Goal: Task Accomplishment & Management: Use online tool/utility

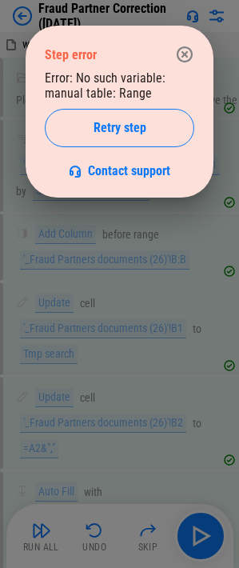
scroll to position [13336, 0]
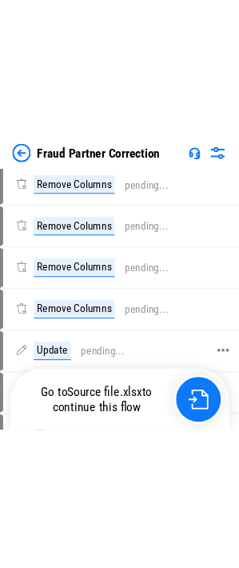
scroll to position [14320, 0]
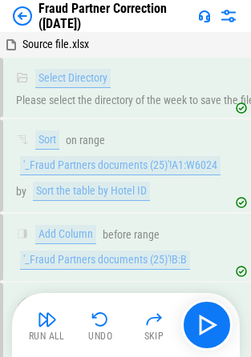
scroll to position [20031, 0]
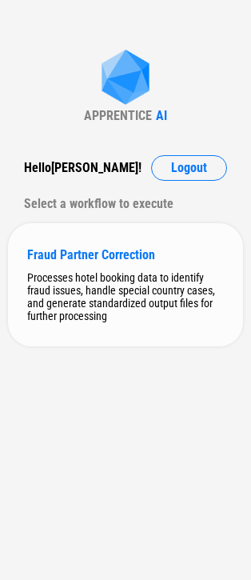
click at [108, 265] on div "Fraud Partner Correction Processes hotel booking data to identify fraud issues,…" at bounding box center [125, 284] width 235 height 123
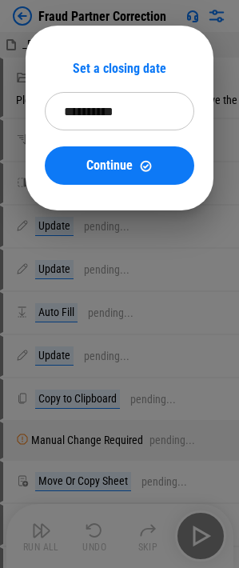
click at [97, 113] on input "**********" at bounding box center [114, 111] width 139 height 38
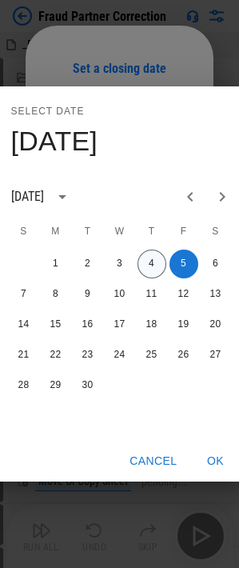
click at [155, 263] on button "4" at bounding box center [152, 264] width 29 height 29
type input "**********"
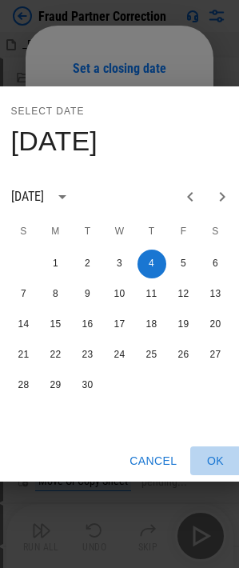
click at [215, 460] on button "OK" at bounding box center [216, 462] width 51 height 30
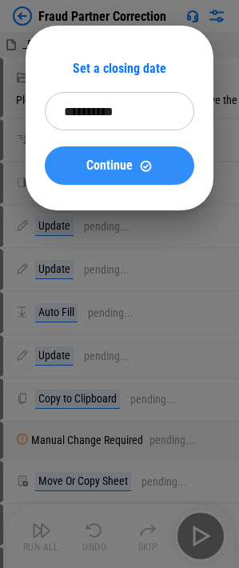
click at [101, 165] on span "Continue" at bounding box center [109, 165] width 46 height 13
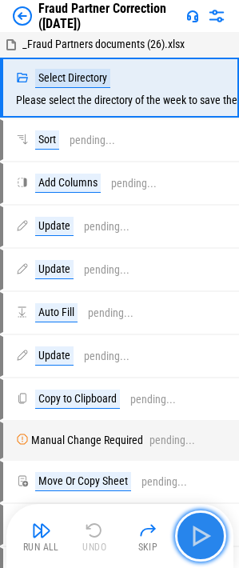
click at [207, 536] on img "button" at bounding box center [201, 537] width 26 height 26
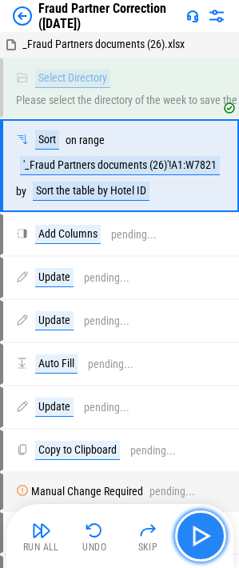
click at [203, 536] on img "button" at bounding box center [201, 537] width 26 height 26
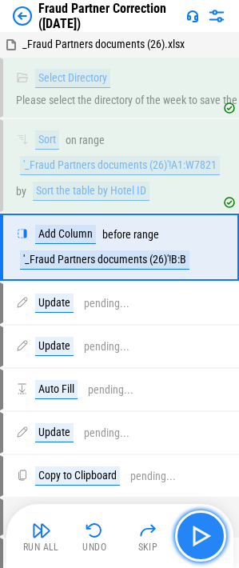
click at [203, 536] on img "button" at bounding box center [201, 537] width 26 height 26
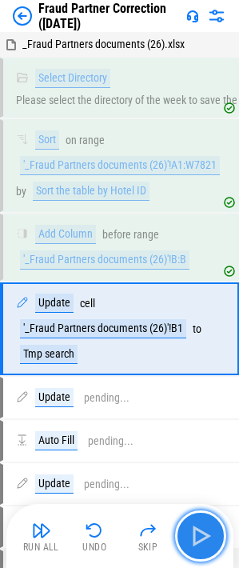
click at [203, 536] on img "button" at bounding box center [201, 537] width 26 height 26
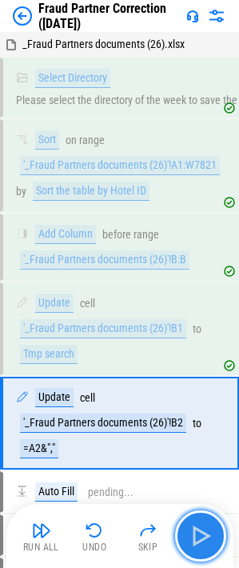
click at [203, 536] on img "button" at bounding box center [201, 537] width 26 height 26
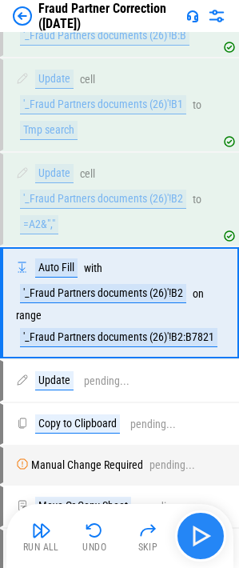
scroll to position [243, 0]
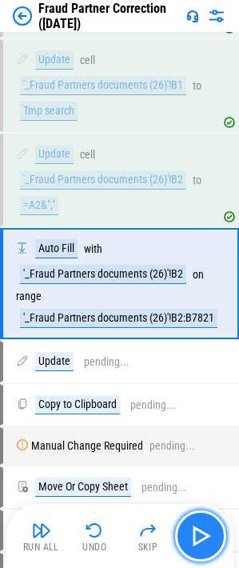
click at [203, 536] on img "button" at bounding box center [201, 537] width 26 height 26
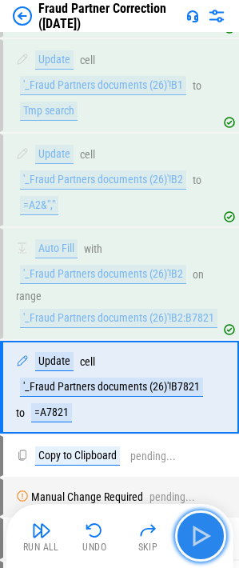
click at [203, 536] on img "button" at bounding box center [201, 537] width 26 height 26
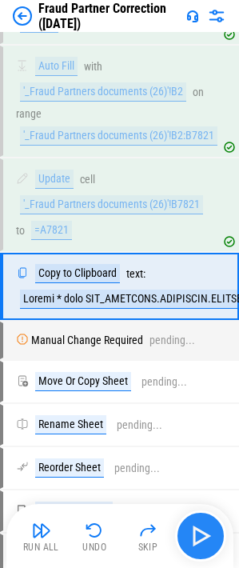
scroll to position [428, 0]
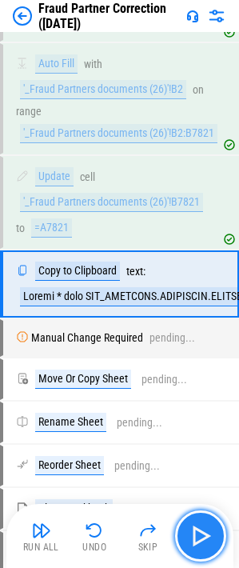
click at [203, 536] on img "button" at bounding box center [201, 537] width 26 height 26
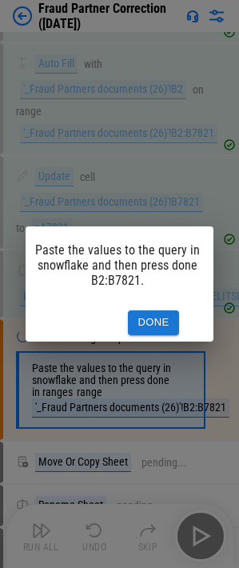
scroll to position [0, 52]
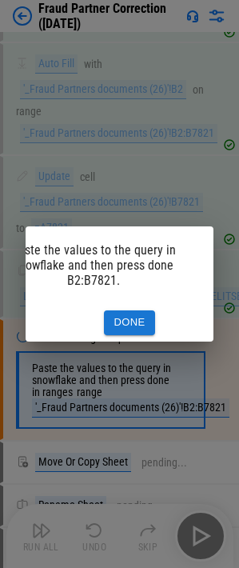
click at [128, 311] on button "Done" at bounding box center [129, 323] width 51 height 25
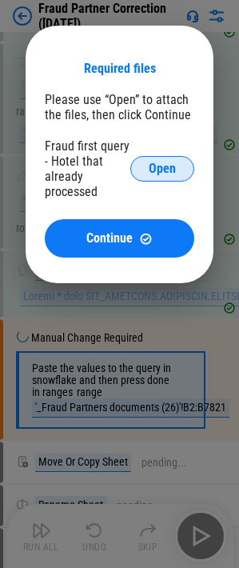
click at [162, 167] on span "Open" at bounding box center [162, 169] width 27 height 13
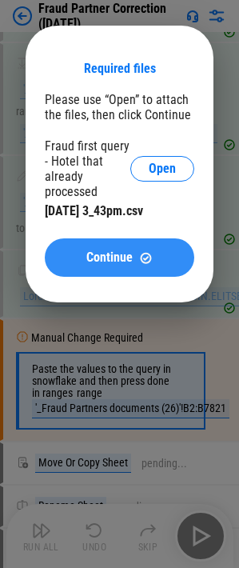
click at [119, 254] on span "Continue" at bounding box center [109, 257] width 46 height 13
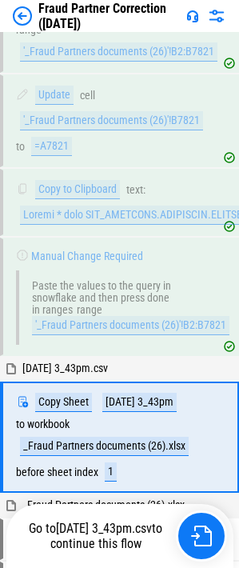
scroll to position [664, 0]
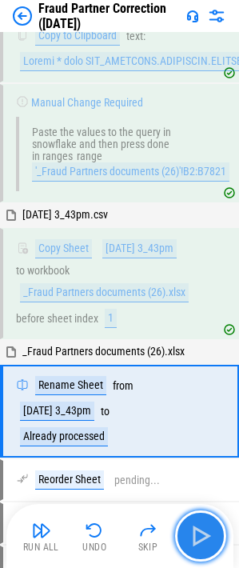
click at [200, 538] on img "button" at bounding box center [201, 537] width 26 height 26
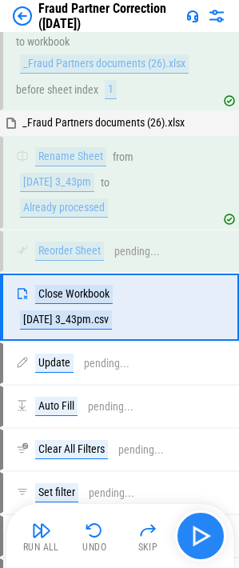
scroll to position [916, 0]
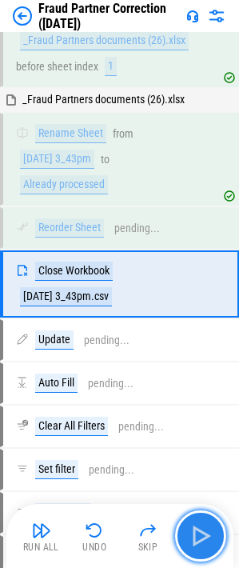
click at [200, 538] on img "button" at bounding box center [201, 537] width 26 height 26
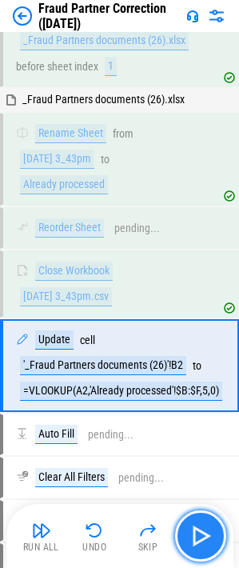
click at [202, 532] on img "button" at bounding box center [201, 537] width 26 height 26
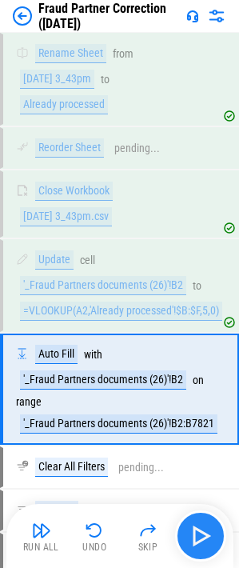
scroll to position [1102, 0]
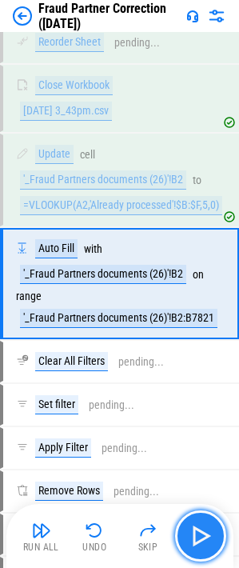
click at [202, 532] on img "button" at bounding box center [201, 537] width 26 height 26
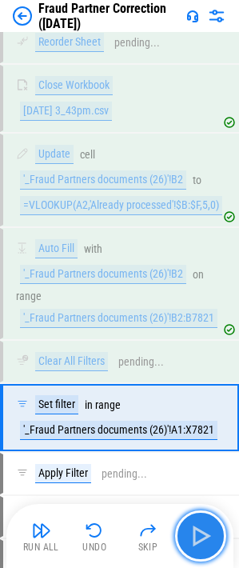
click at [205, 532] on img "button" at bounding box center [201, 537] width 26 height 26
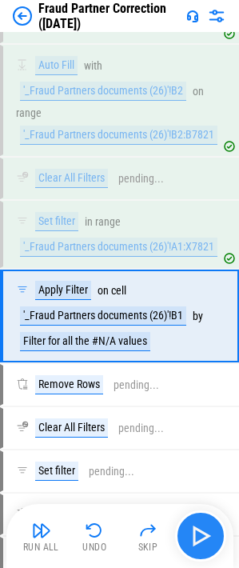
scroll to position [1317, 0]
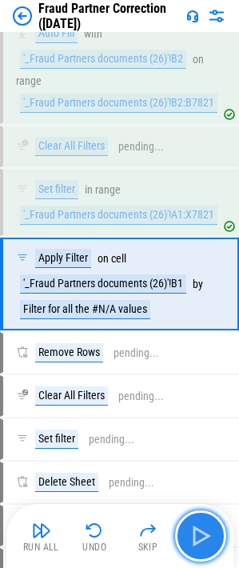
click at [205, 532] on img "button" at bounding box center [201, 537] width 26 height 26
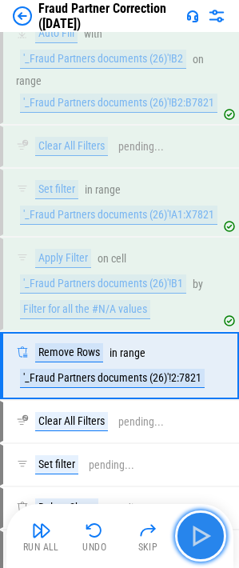
click at [205, 532] on img "button" at bounding box center [201, 537] width 26 height 26
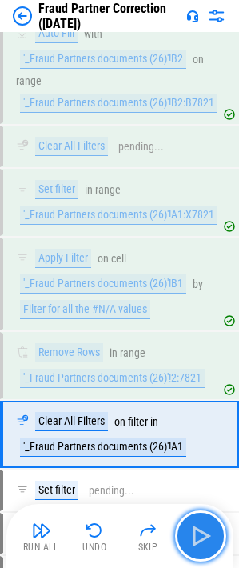
click at [205, 532] on img "button" at bounding box center [201, 537] width 26 height 26
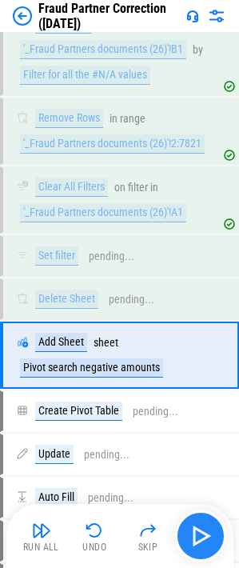
scroll to position [1623, 0]
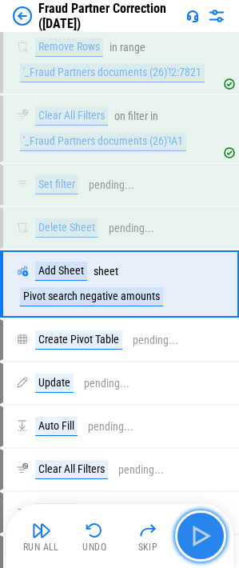
click at [205, 532] on img "button" at bounding box center [201, 537] width 26 height 26
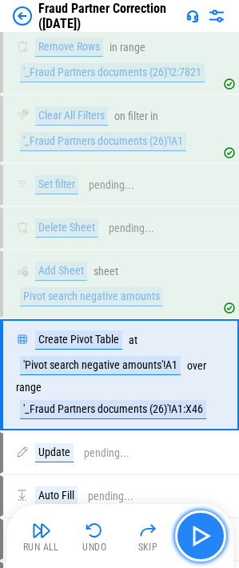
click at [205, 532] on img "button" at bounding box center [201, 537] width 26 height 26
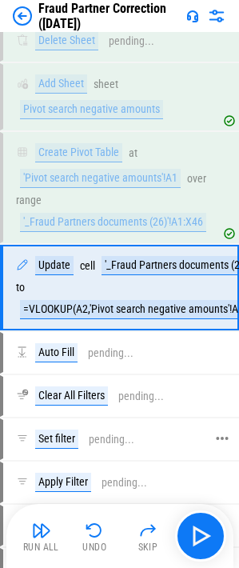
scroll to position [1814, 0]
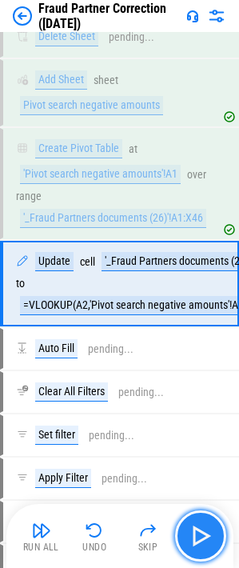
click at [195, 536] on img "button" at bounding box center [201, 537] width 26 height 26
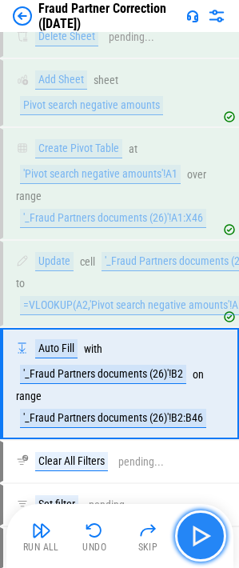
click at [195, 536] on img "button" at bounding box center [201, 537] width 26 height 26
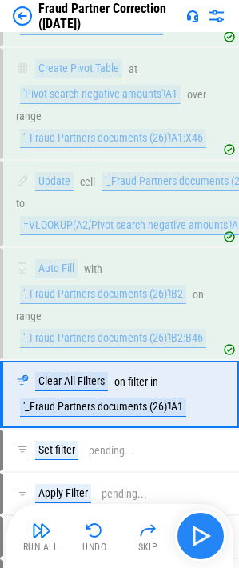
scroll to position [2005, 0]
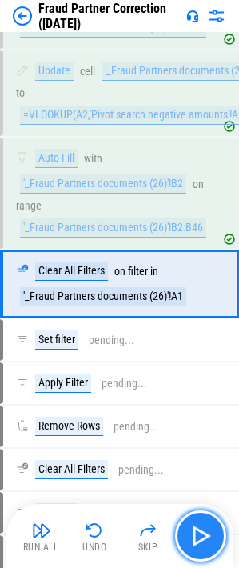
click at [195, 530] on img "button" at bounding box center [201, 537] width 26 height 26
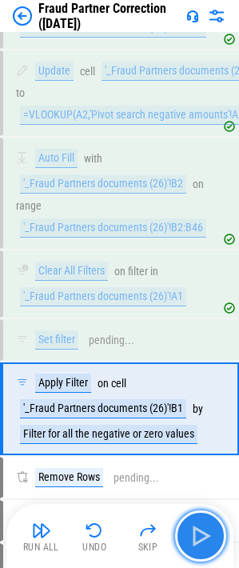
click at [199, 539] on img "button" at bounding box center [201, 537] width 26 height 26
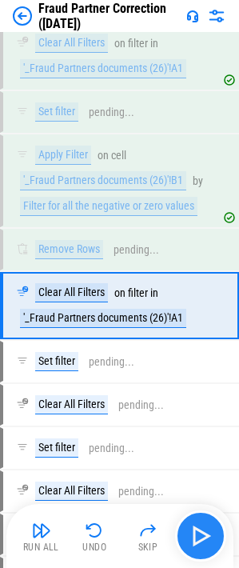
scroll to position [2255, 0]
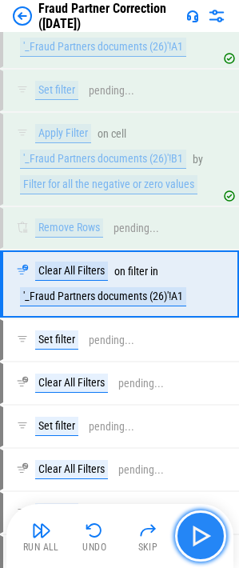
click at [199, 539] on img "button" at bounding box center [201, 537] width 26 height 26
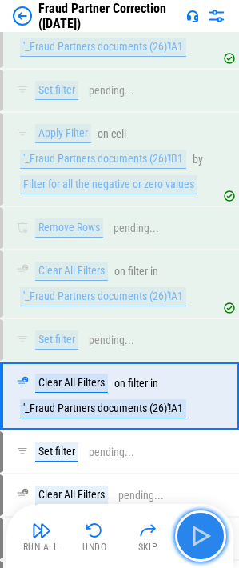
click at [199, 539] on img "button" at bounding box center [201, 537] width 26 height 26
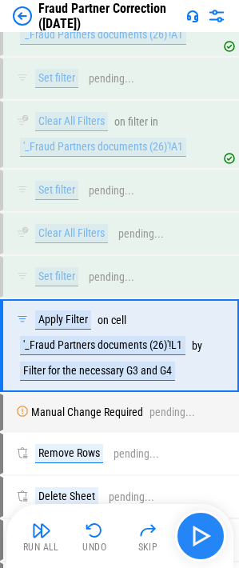
scroll to position [2578, 0]
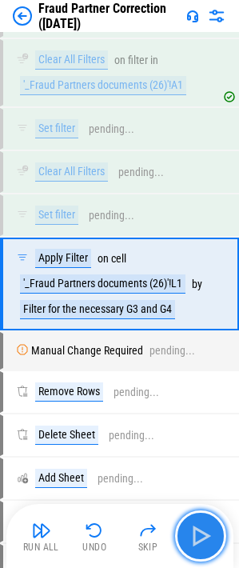
click at [199, 539] on img "button" at bounding box center [201, 537] width 26 height 26
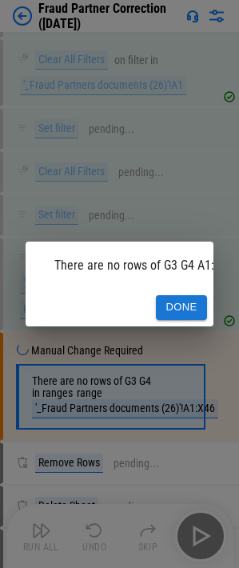
scroll to position [0, 52]
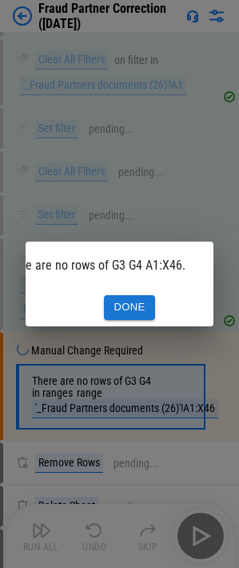
click at [139, 301] on button "Done" at bounding box center [129, 307] width 51 height 25
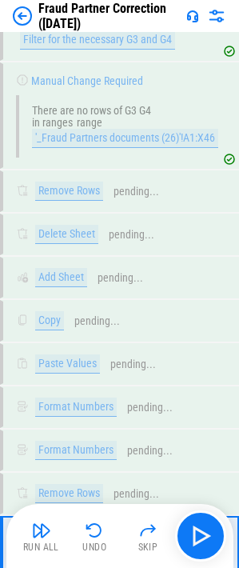
scroll to position [3114, 0]
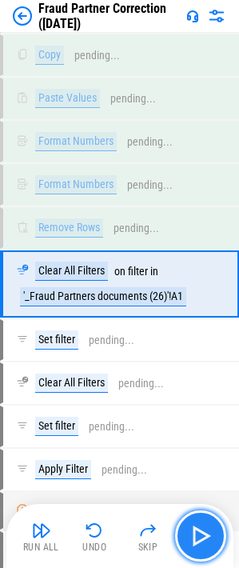
click at [197, 536] on img "button" at bounding box center [201, 537] width 26 height 26
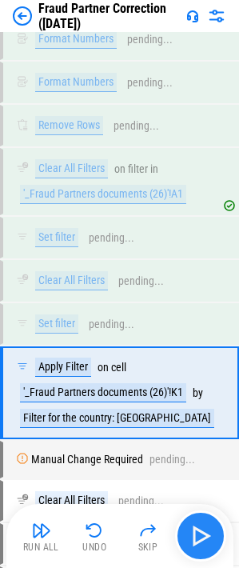
scroll to position [3325, 0]
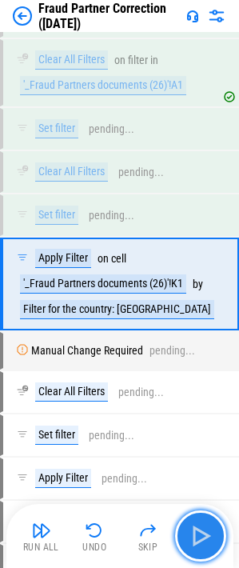
click at [197, 536] on img "button" at bounding box center [201, 537] width 26 height 26
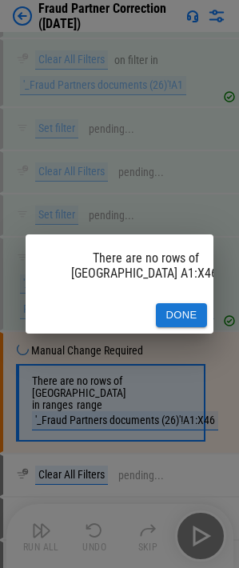
click at [172, 303] on button "Done" at bounding box center [181, 315] width 51 height 25
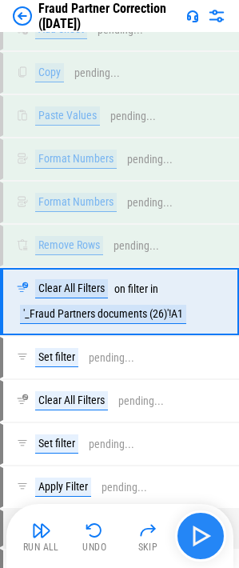
scroll to position [3990, 0]
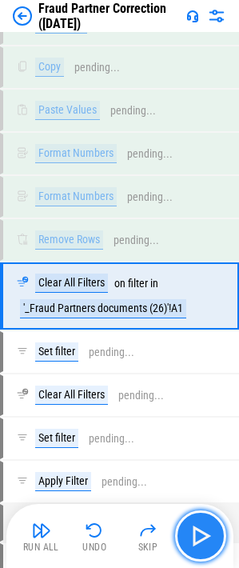
click at [207, 532] on img "button" at bounding box center [201, 537] width 26 height 26
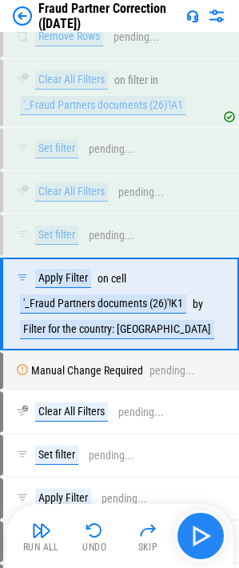
scroll to position [4202, 0]
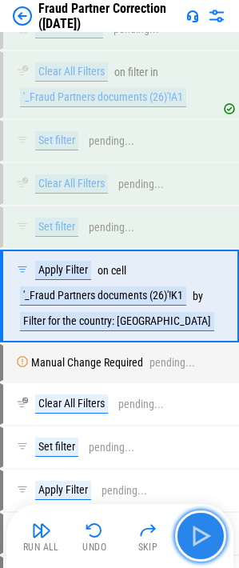
click at [217, 532] on button "button" at bounding box center [200, 536] width 51 height 51
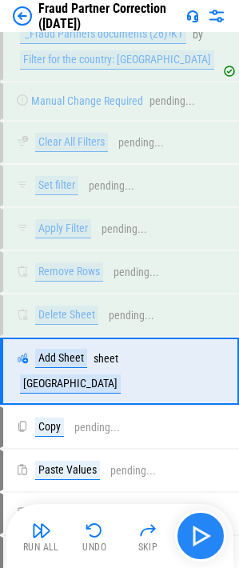
scroll to position [4527, 0]
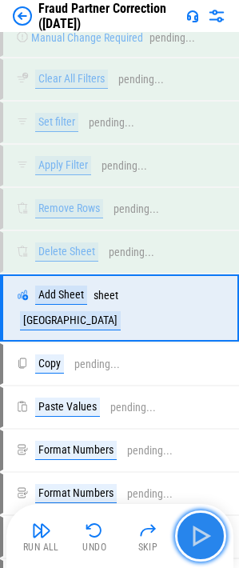
click at [201, 539] on img "button" at bounding box center [201, 537] width 26 height 26
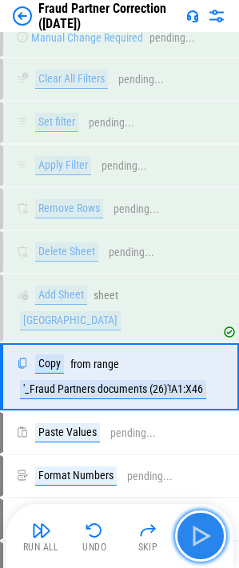
click at [201, 539] on img "button" at bounding box center [201, 537] width 26 height 26
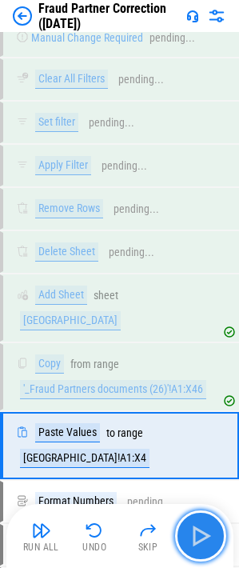
click at [201, 539] on img "button" at bounding box center [201, 537] width 26 height 26
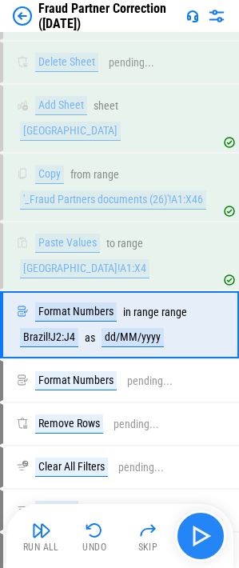
scroll to position [4721, 0]
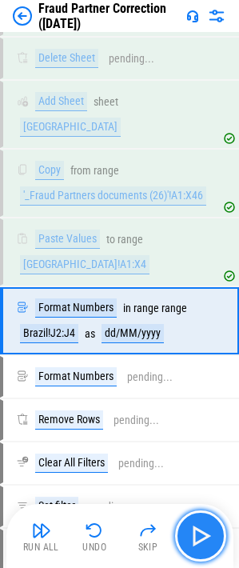
click at [201, 539] on img "button" at bounding box center [201, 537] width 26 height 26
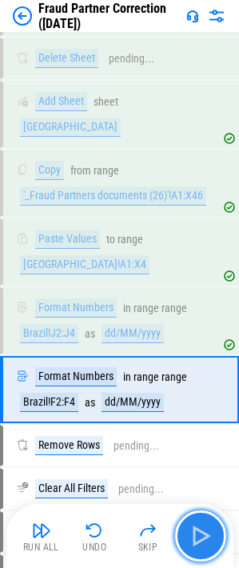
click at [201, 539] on img "button" at bounding box center [201, 537] width 26 height 26
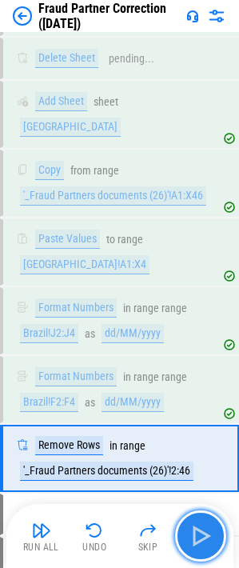
click at [201, 539] on img "button" at bounding box center [201, 537] width 26 height 26
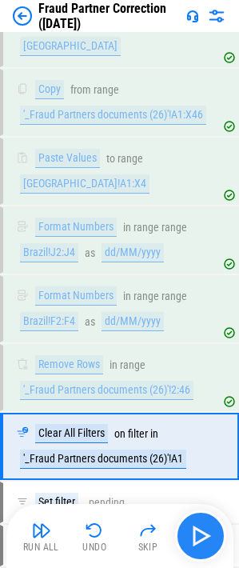
scroll to position [4927, 0]
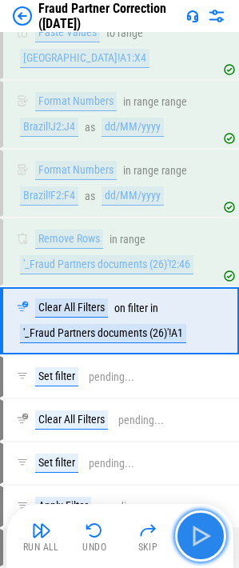
click at [201, 539] on img "button" at bounding box center [201, 537] width 26 height 26
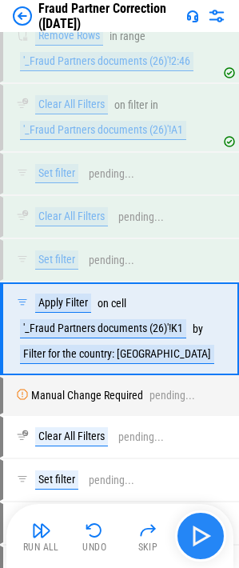
scroll to position [5139, 0]
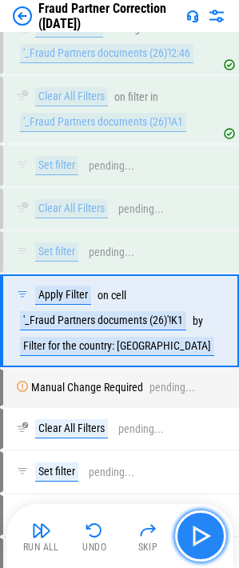
click at [201, 539] on img "button" at bounding box center [201, 537] width 26 height 26
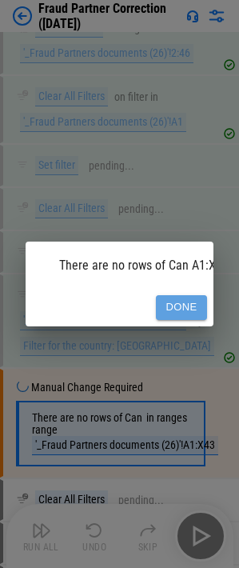
click at [182, 295] on button "Done" at bounding box center [181, 307] width 51 height 25
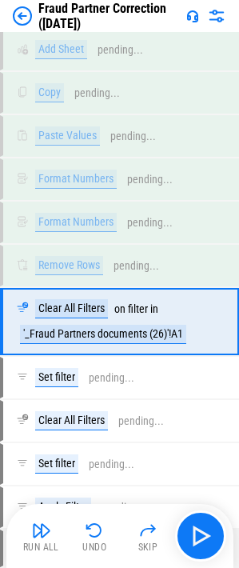
scroll to position [5804, 0]
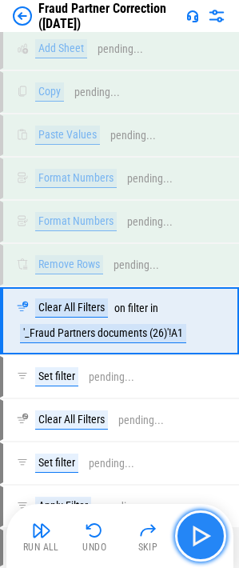
click at [199, 532] on img "button" at bounding box center [201, 537] width 26 height 26
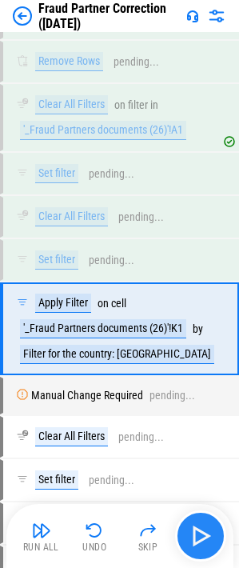
scroll to position [6015, 0]
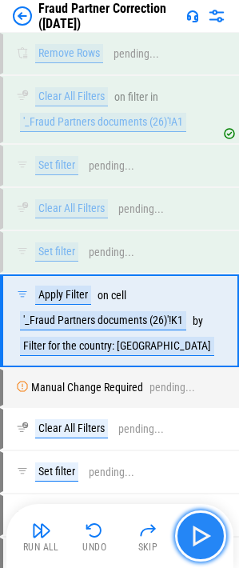
click at [199, 532] on img "button" at bounding box center [201, 537] width 26 height 26
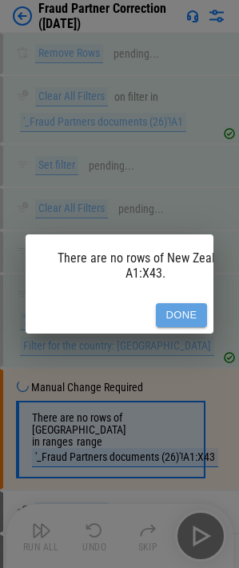
click at [184, 307] on button "Done" at bounding box center [181, 315] width 51 height 25
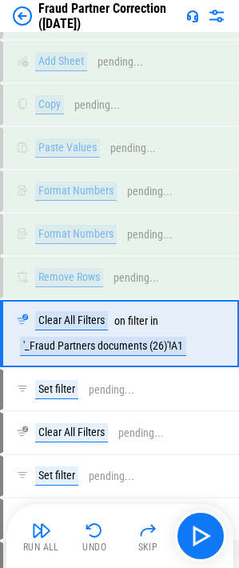
scroll to position [6681, 0]
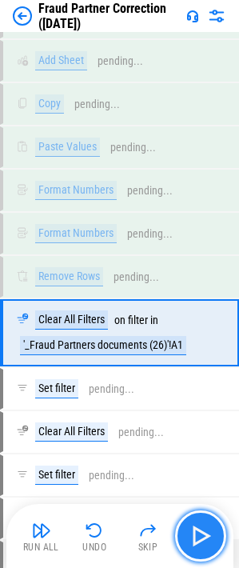
click at [202, 536] on img "button" at bounding box center [201, 537] width 26 height 26
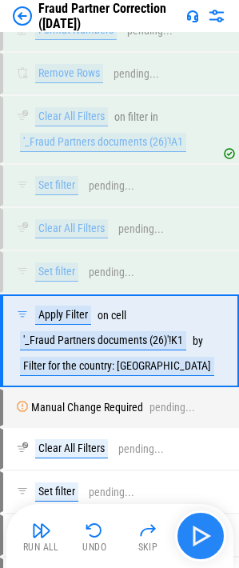
scroll to position [6892, 0]
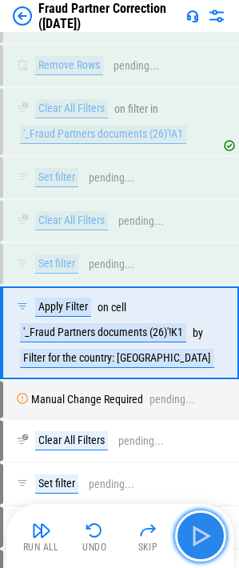
click at [202, 536] on img "button" at bounding box center [201, 537] width 26 height 26
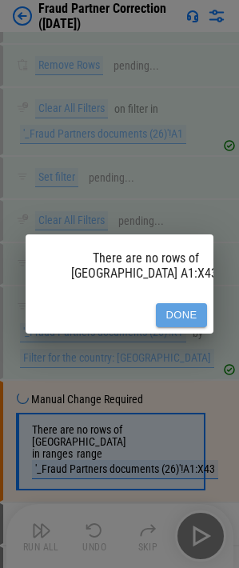
click at [192, 303] on button "Done" at bounding box center [181, 315] width 51 height 25
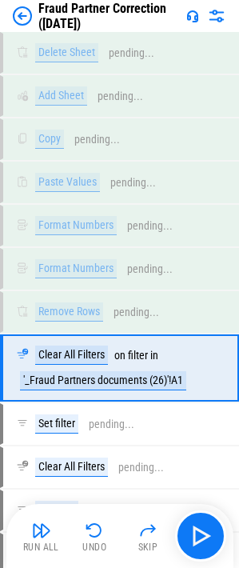
scroll to position [7557, 0]
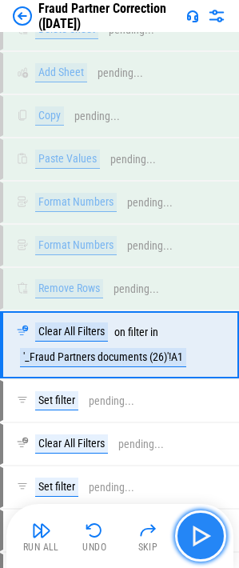
click at [199, 533] on img "button" at bounding box center [201, 537] width 26 height 26
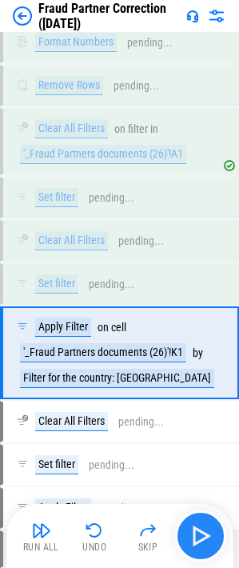
scroll to position [7769, 0]
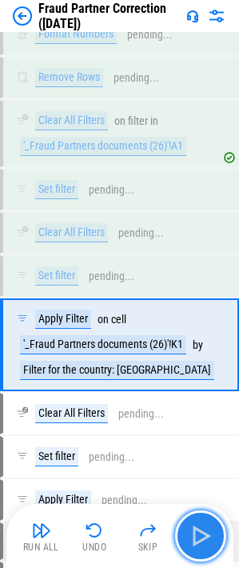
click at [199, 533] on img "button" at bounding box center [201, 537] width 26 height 26
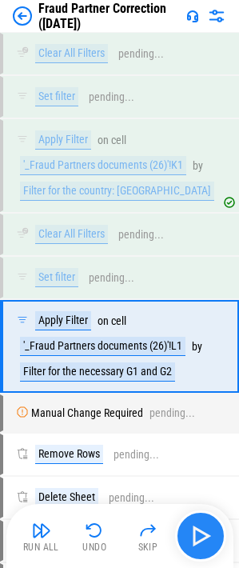
scroll to position [7950, 0]
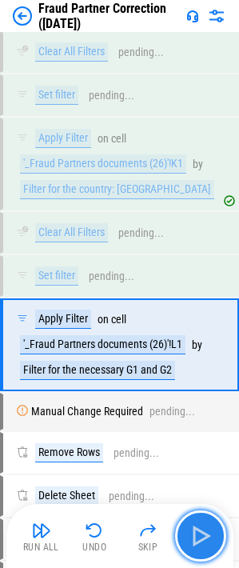
click at [199, 533] on img "button" at bounding box center [201, 537] width 26 height 26
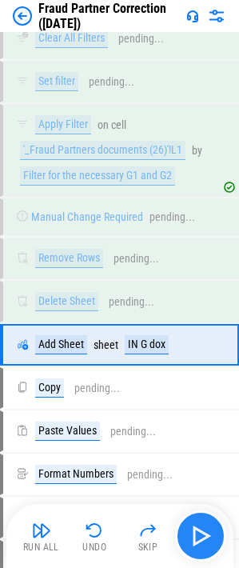
scroll to position [8145, 0]
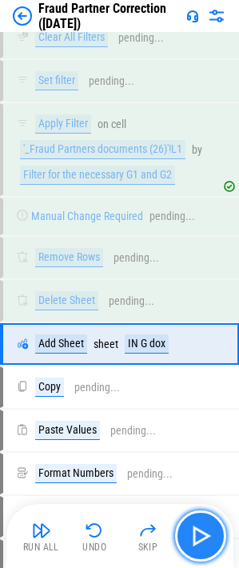
click at [199, 533] on img "button" at bounding box center [201, 537] width 26 height 26
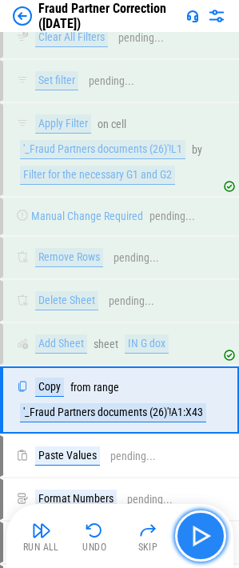
click at [199, 533] on img "button" at bounding box center [201, 537] width 26 height 26
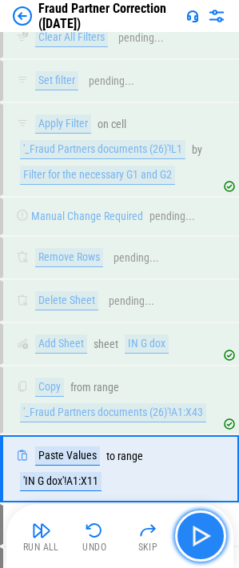
click at [199, 533] on img "button" at bounding box center [201, 537] width 26 height 26
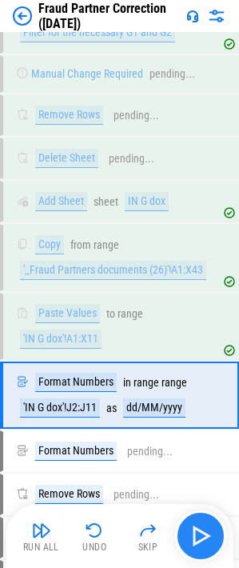
scroll to position [8339, 0]
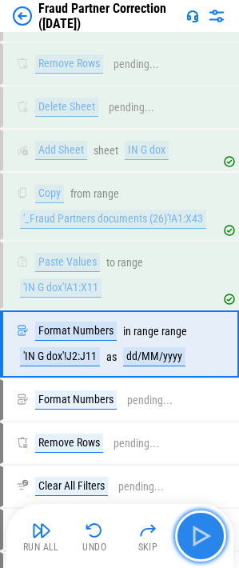
click at [199, 533] on img "button" at bounding box center [201, 537] width 26 height 26
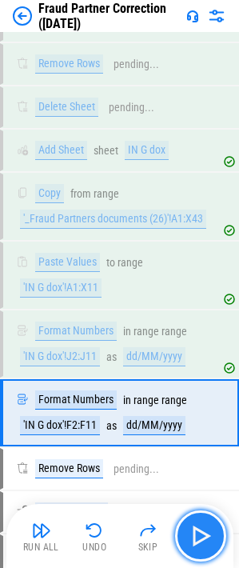
click at [199, 533] on img "button" at bounding box center [201, 537] width 26 height 26
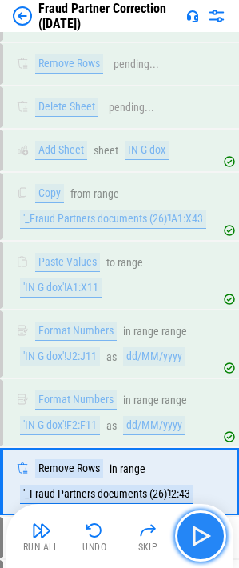
click at [199, 533] on img "button" at bounding box center [201, 537] width 26 height 26
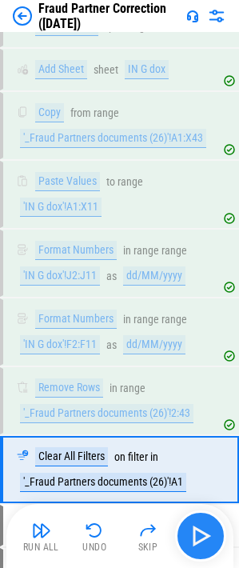
scroll to position [8545, 0]
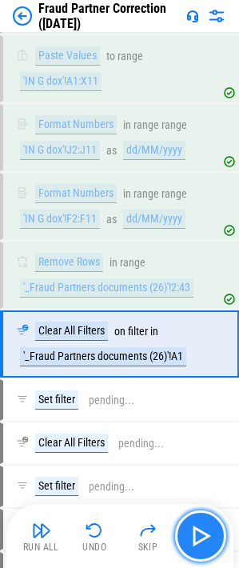
click at [199, 533] on img "button" at bounding box center [201, 537] width 26 height 26
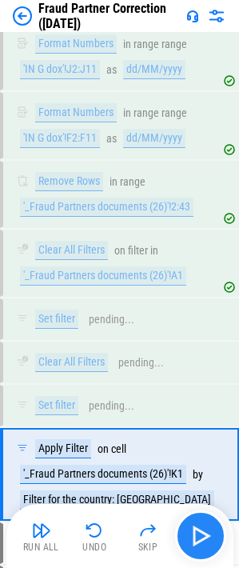
scroll to position [8757, 0]
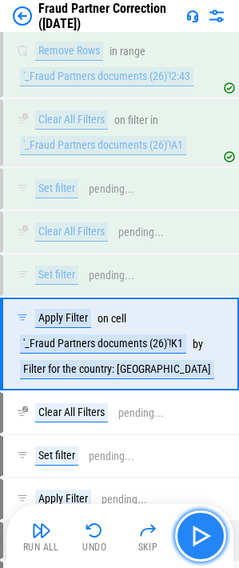
click at [199, 533] on img "button" at bounding box center [201, 537] width 26 height 26
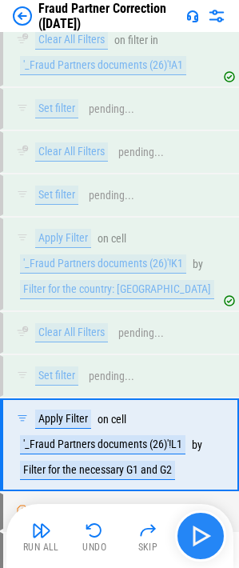
scroll to position [8938, 0]
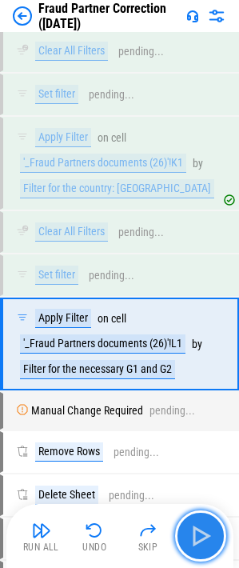
click at [199, 533] on img "button" at bounding box center [201, 537] width 26 height 26
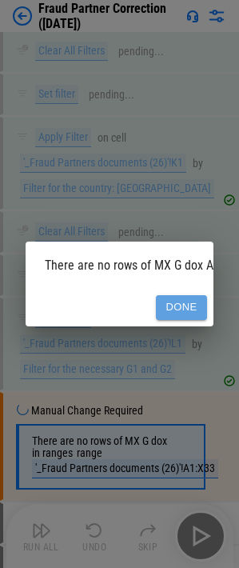
click at [190, 296] on button "Done" at bounding box center [181, 307] width 51 height 25
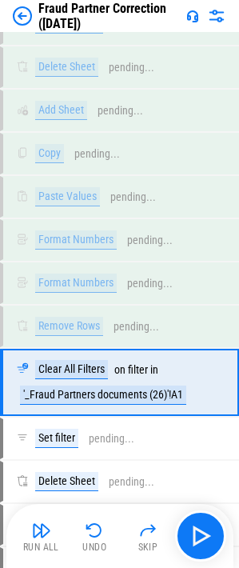
scroll to position [9473, 0]
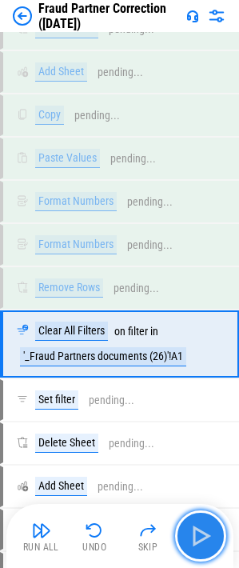
click at [197, 538] on img "button" at bounding box center [201, 537] width 26 height 26
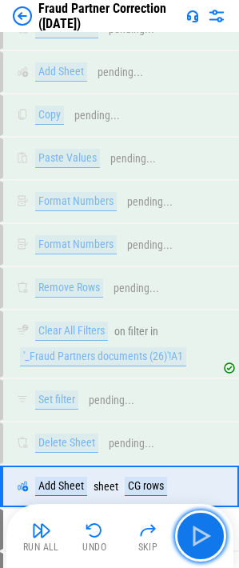
click at [199, 539] on img "button" at bounding box center [201, 537] width 26 height 26
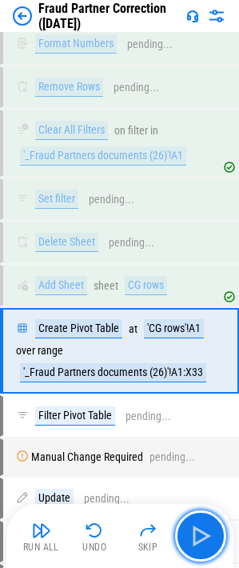
scroll to position [9681, 0]
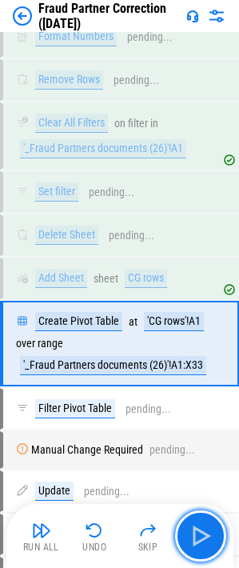
click at [199, 539] on img "button" at bounding box center [201, 537] width 26 height 26
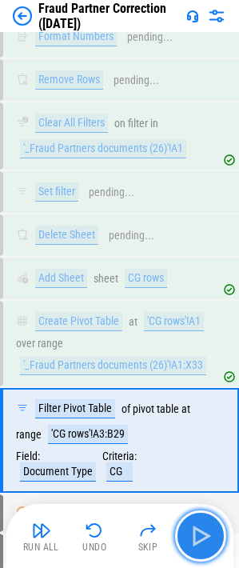
click at [199, 539] on img "button" at bounding box center [201, 537] width 26 height 26
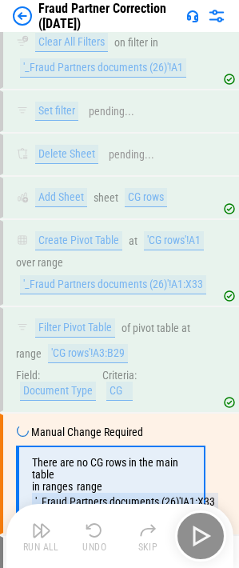
scroll to position [9893, 0]
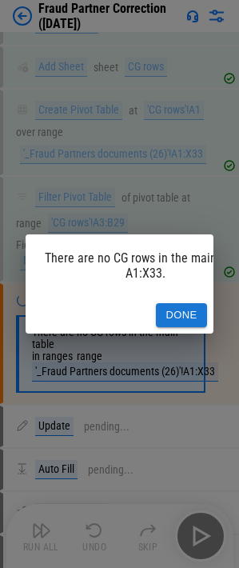
click at [187, 304] on button "Done" at bounding box center [181, 315] width 51 height 25
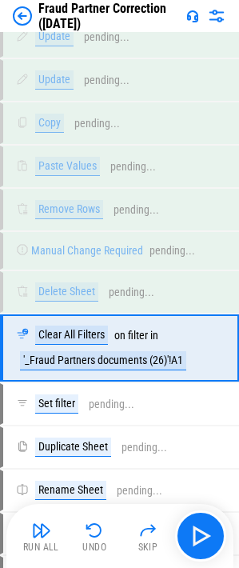
scroll to position [10977, 0]
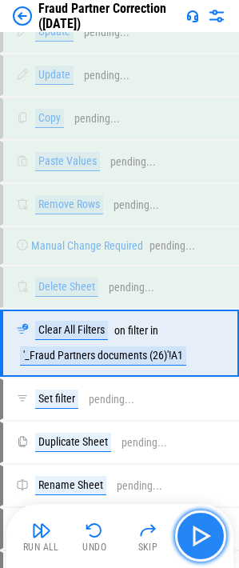
click at [195, 540] on img "button" at bounding box center [201, 537] width 26 height 26
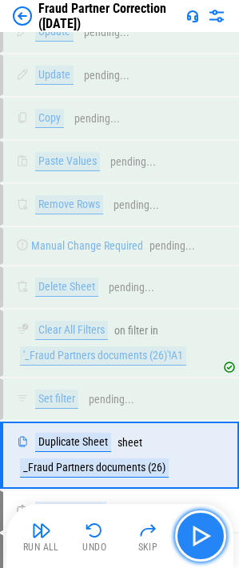
click at [195, 540] on img "button" at bounding box center [201, 537] width 26 height 26
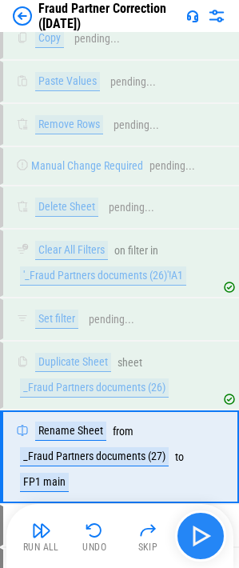
scroll to position [11171, 0]
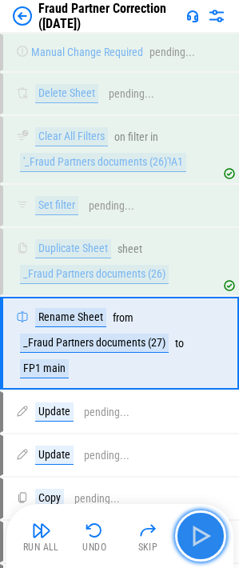
click at [195, 540] on img "button" at bounding box center [201, 537] width 26 height 26
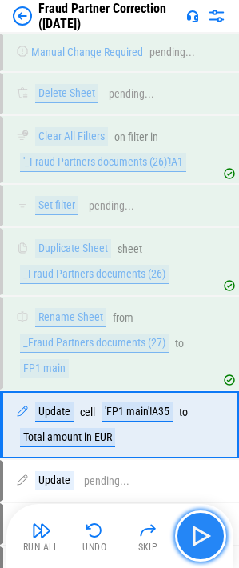
click at [195, 540] on img "button" at bounding box center [201, 537] width 26 height 26
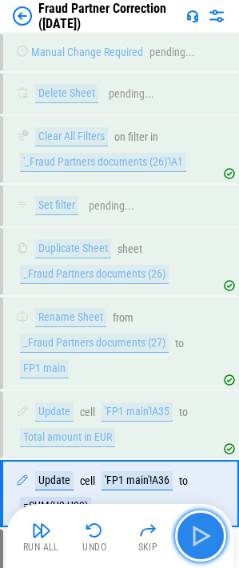
click at [195, 540] on img "button" at bounding box center [201, 537] width 26 height 26
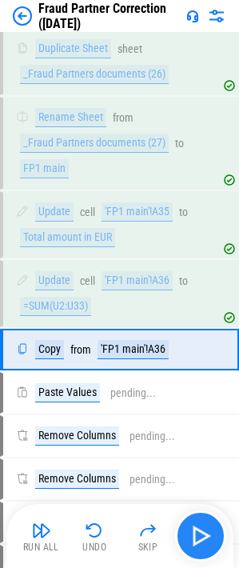
scroll to position [11377, 0]
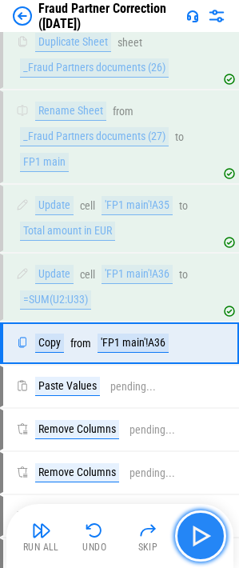
click at [195, 540] on img "button" at bounding box center [201, 537] width 26 height 26
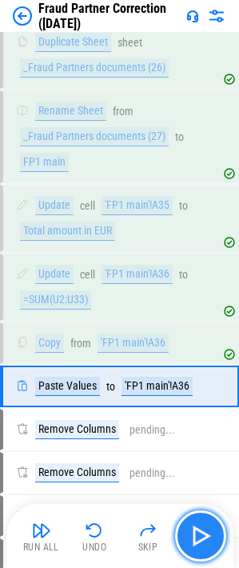
click at [195, 540] on img "button" at bounding box center [201, 537] width 26 height 26
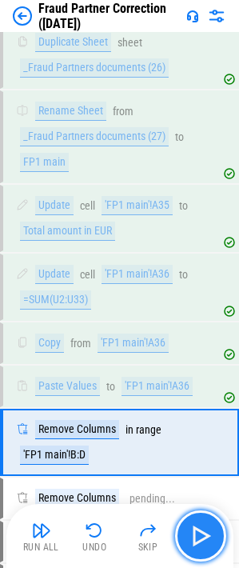
click at [199, 531] on img "button" at bounding box center [201, 537] width 26 height 26
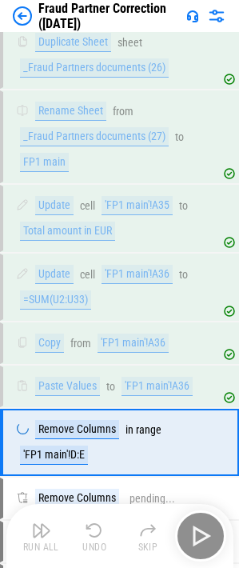
click at [199, 531] on div "Run All Undo Skip" at bounding box center [121, 536] width 211 height 51
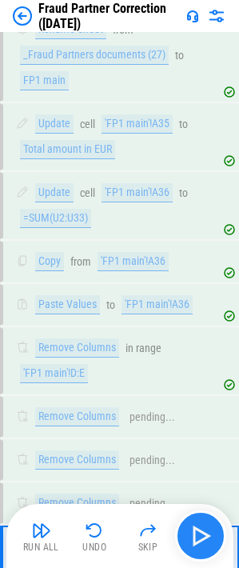
scroll to position [11675, 0]
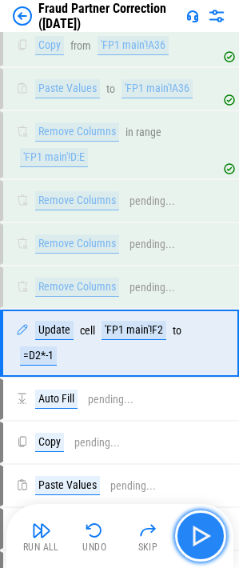
click at [199, 531] on img "button" at bounding box center [201, 537] width 26 height 26
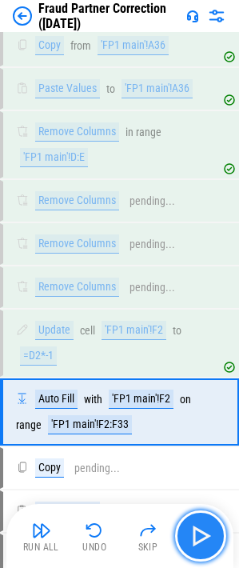
click at [199, 531] on img "button" at bounding box center [201, 537] width 26 height 26
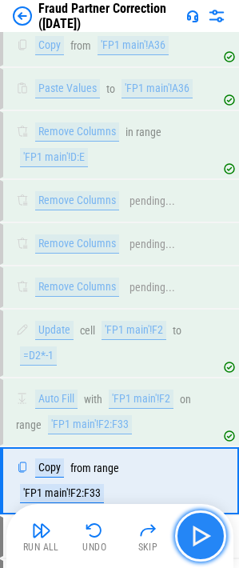
click at [199, 531] on img "button" at bounding box center [201, 537] width 26 height 26
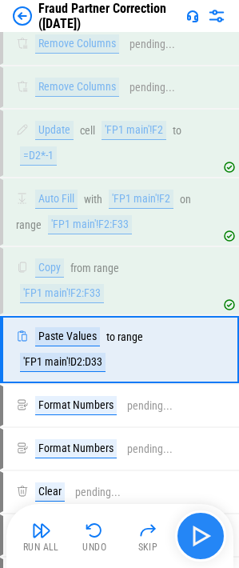
scroll to position [11882, 0]
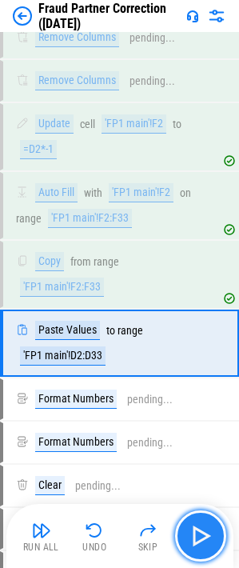
click at [199, 531] on img "button" at bounding box center [201, 537] width 26 height 26
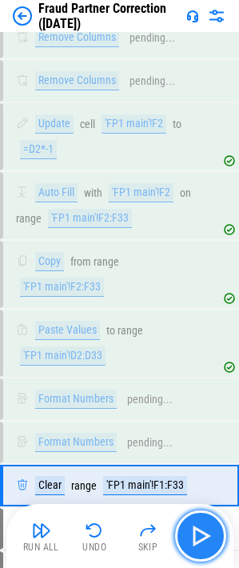
click at [199, 531] on img "button" at bounding box center [201, 537] width 26 height 26
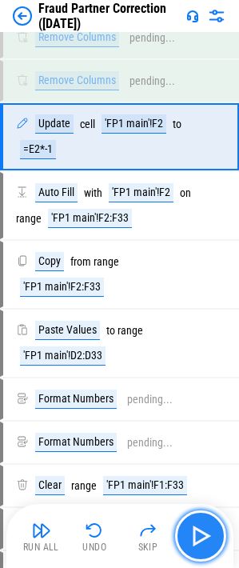
click at [199, 531] on img "button" at bounding box center [201, 537] width 26 height 26
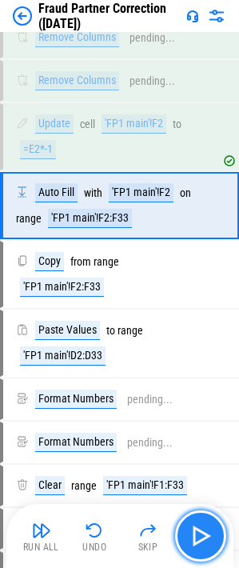
click at [199, 531] on img "button" at bounding box center [201, 537] width 26 height 26
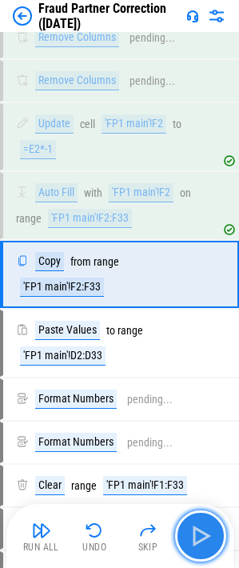
click at [199, 531] on img "button" at bounding box center [201, 537] width 26 height 26
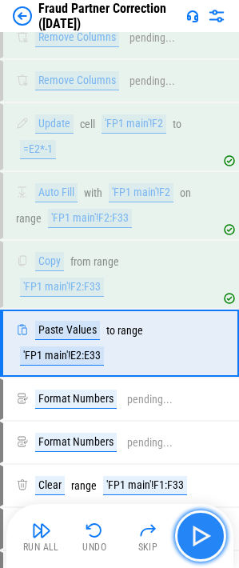
click at [199, 531] on img "button" at bounding box center [201, 537] width 26 height 26
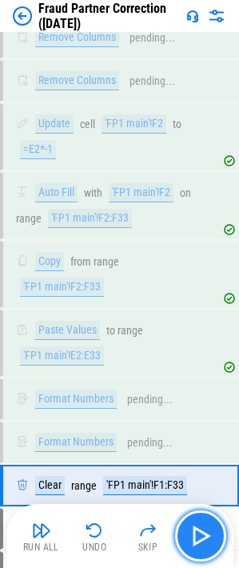
click at [199, 531] on img "button" at bounding box center [201, 537] width 26 height 26
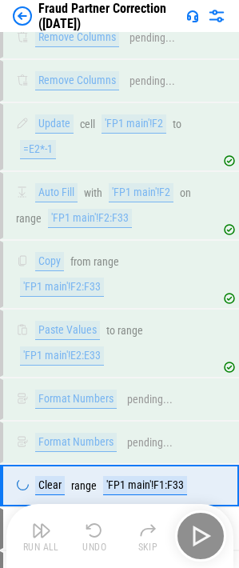
click at [199, 531] on div "Run All Undo Skip" at bounding box center [121, 536] width 211 height 51
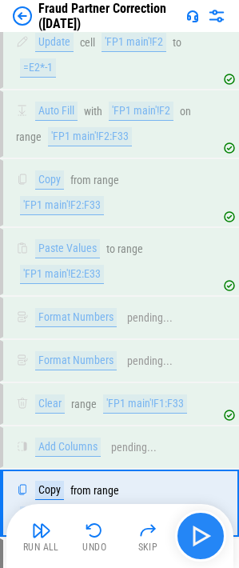
scroll to position [12123, 0]
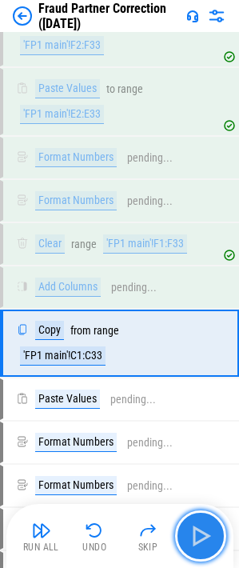
click at [199, 531] on img "button" at bounding box center [201, 537] width 26 height 26
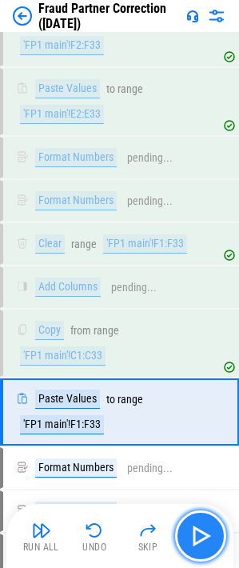
click at [199, 531] on img "button" at bounding box center [201, 537] width 26 height 26
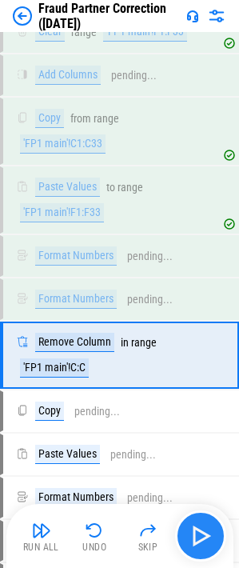
scroll to position [12348, 0]
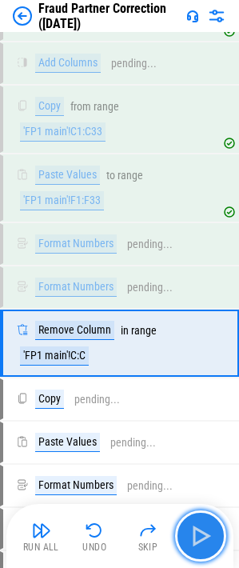
click at [199, 531] on img "button" at bounding box center [201, 537] width 26 height 26
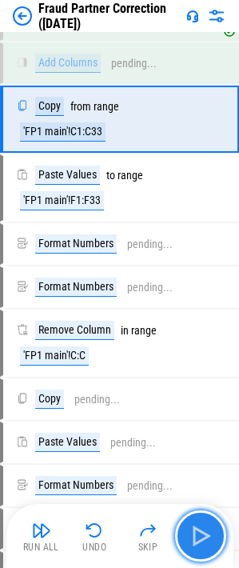
click at [199, 531] on img "button" at bounding box center [201, 537] width 26 height 26
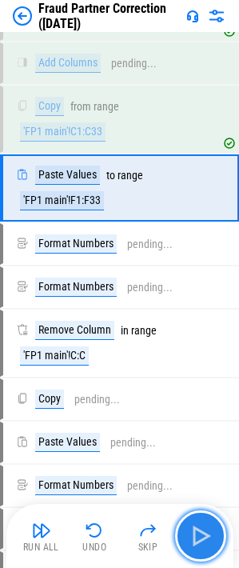
click at [199, 531] on img "button" at bounding box center [201, 537] width 26 height 26
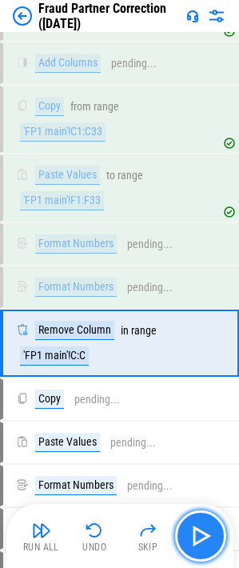
click at [199, 531] on img "button" at bounding box center [201, 537] width 26 height 26
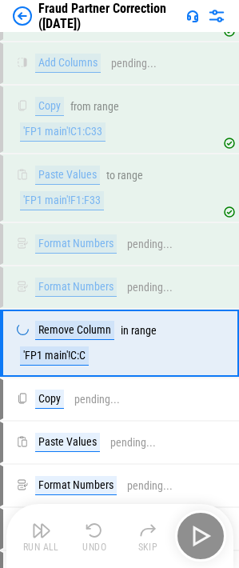
click at [199, 531] on div "Run All Undo Skip" at bounding box center [121, 536] width 211 height 51
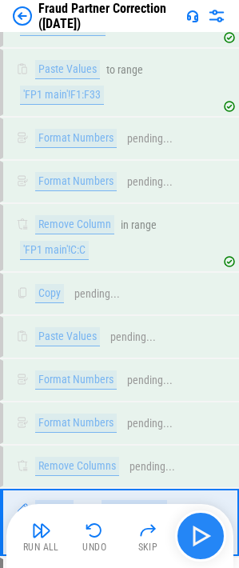
scroll to position [12633, 0]
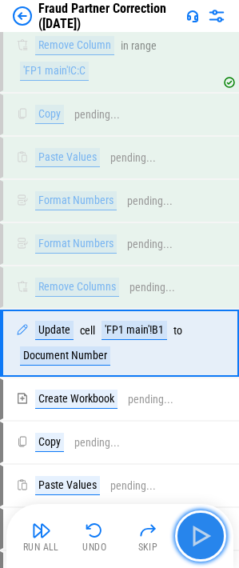
click at [199, 531] on img "button" at bounding box center [201, 537] width 26 height 26
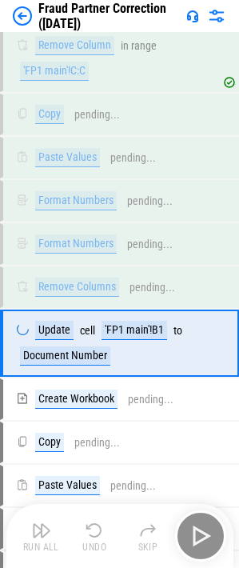
click at [199, 531] on div "Run All Undo Skip" at bounding box center [121, 536] width 211 height 51
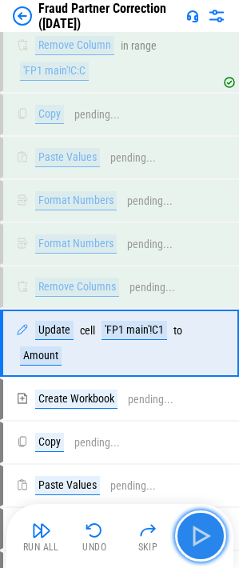
click at [199, 531] on img "button" at bounding box center [201, 537] width 26 height 26
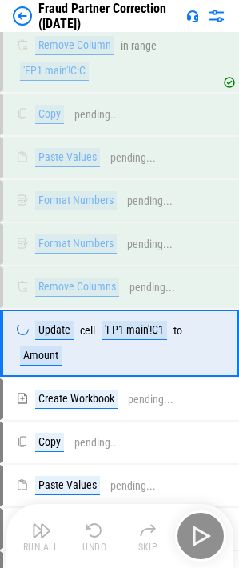
click at [199, 531] on div "Run All Undo Skip" at bounding box center [121, 536] width 211 height 51
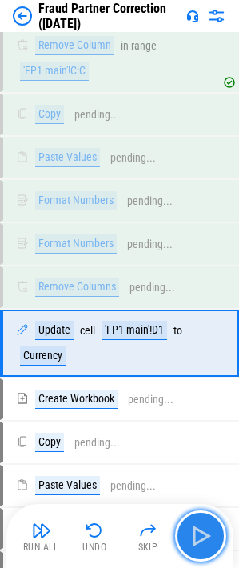
click at [199, 531] on img "button" at bounding box center [201, 537] width 26 height 26
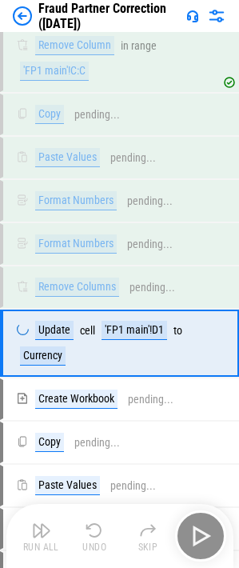
click at [199, 531] on div "Run All Undo Skip" at bounding box center [121, 536] width 211 height 51
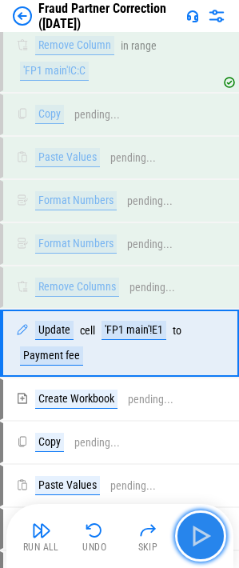
click at [199, 531] on img "button" at bounding box center [201, 537] width 26 height 26
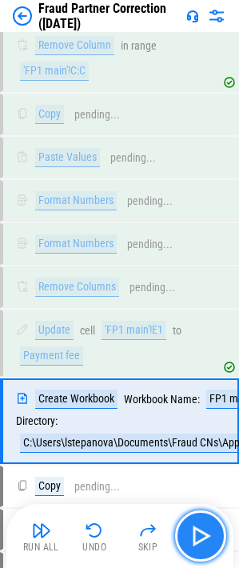
click at [207, 532] on img "button" at bounding box center [201, 537] width 26 height 26
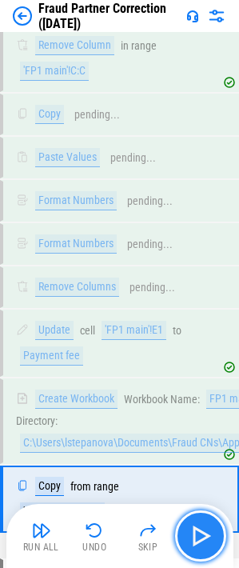
click at [207, 532] on img "button" at bounding box center [201, 537] width 26 height 26
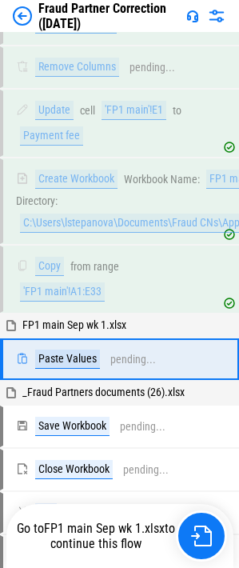
scroll to position [12869, 0]
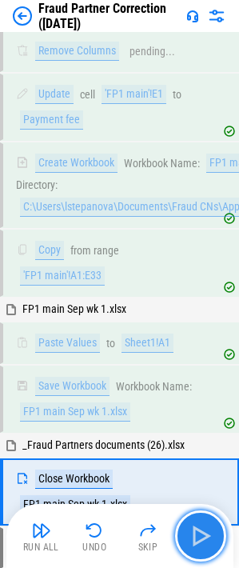
click at [203, 543] on img "button" at bounding box center [201, 537] width 26 height 26
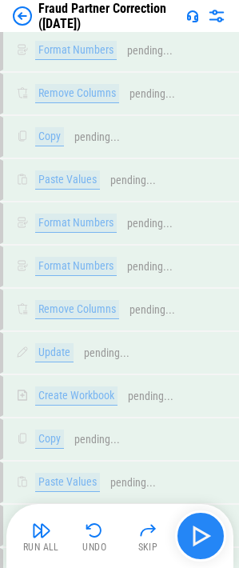
scroll to position [14409, 0]
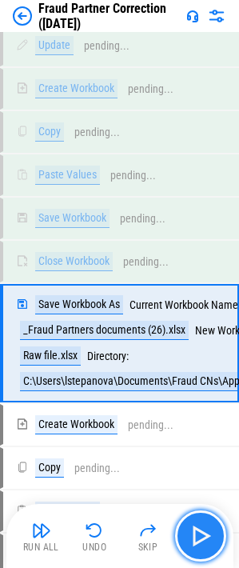
click at [207, 525] on img "button" at bounding box center [201, 537] width 26 height 26
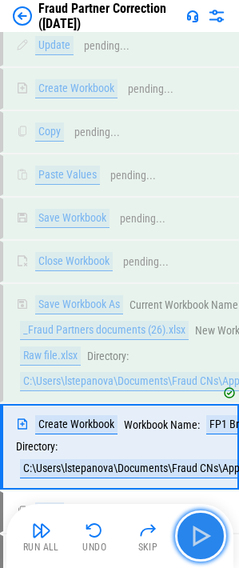
click at [203, 536] on img "button" at bounding box center [201, 537] width 26 height 26
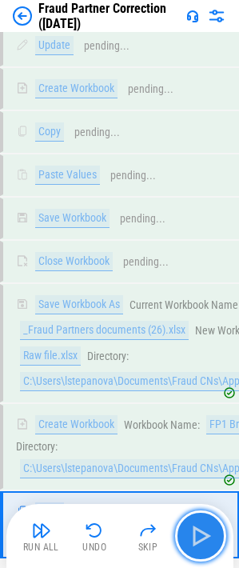
click at [203, 530] on img "button" at bounding box center [201, 537] width 26 height 26
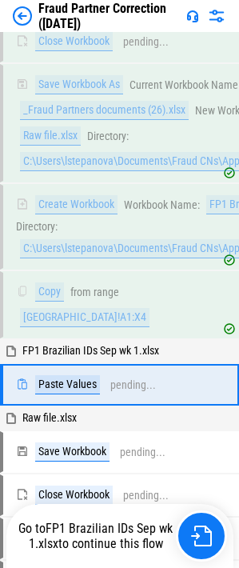
scroll to position [14645, 0]
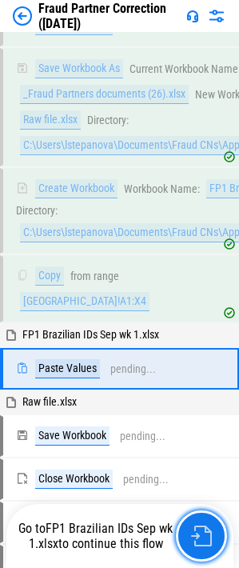
click at [203, 530] on img "button" at bounding box center [201, 536] width 21 height 21
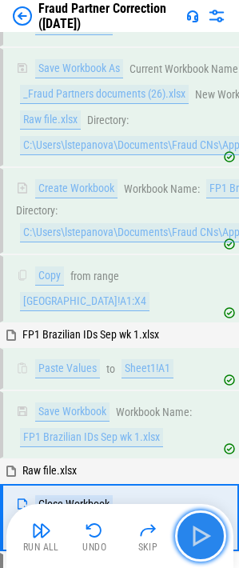
click at [203, 536] on img "button" at bounding box center [201, 537] width 26 height 26
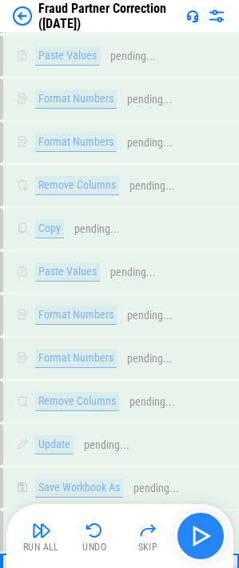
scroll to position [22818, 0]
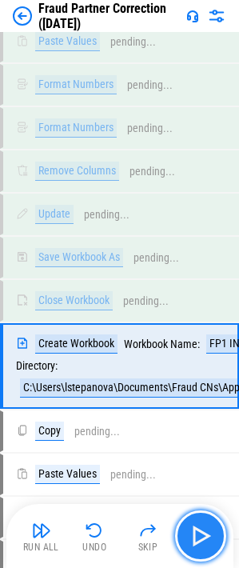
click at [203, 530] on img "button" at bounding box center [201, 537] width 26 height 26
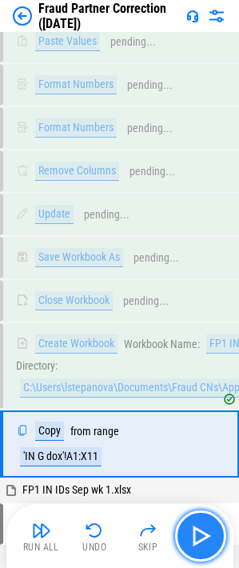
click at [208, 535] on img "button" at bounding box center [201, 537] width 26 height 26
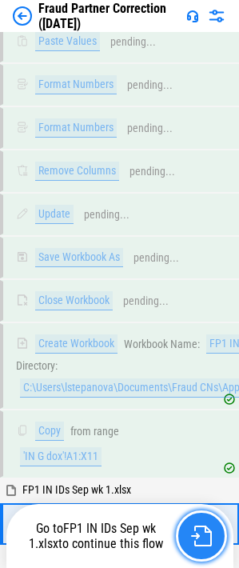
click at [196, 529] on img "button" at bounding box center [201, 536] width 21 height 21
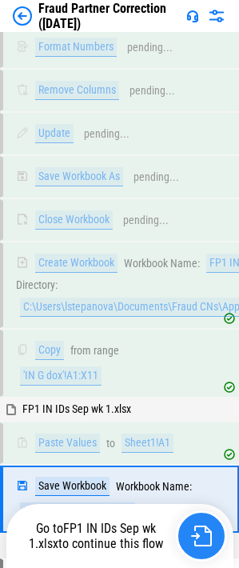
scroll to position [23032, 0]
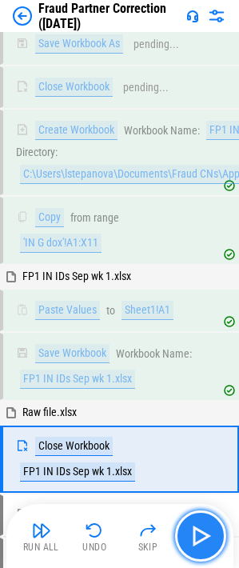
click at [202, 530] on img "button" at bounding box center [201, 537] width 26 height 26
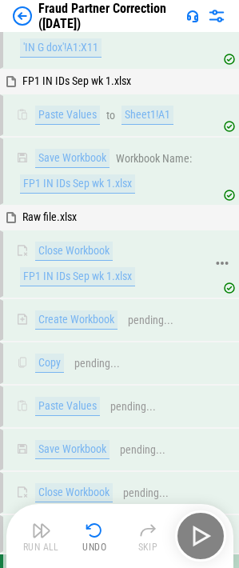
scroll to position [23247, 0]
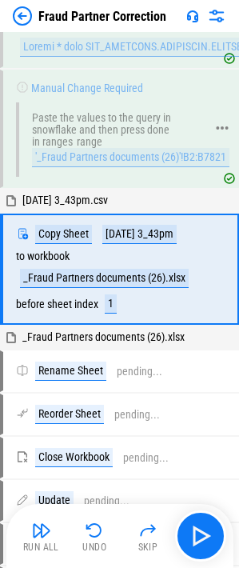
scroll to position [684, 0]
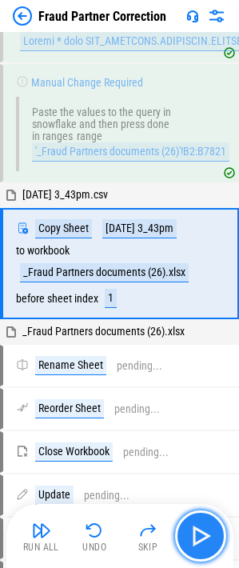
click at [195, 537] on img "button" at bounding box center [201, 537] width 26 height 26
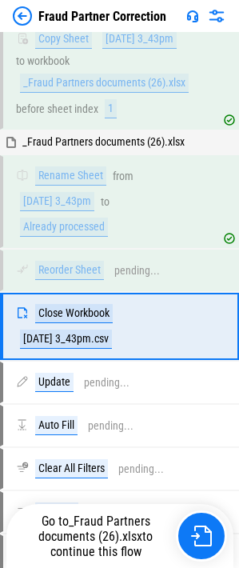
scroll to position [916, 0]
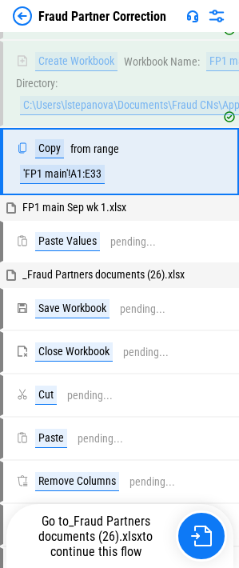
scroll to position [13002, 0]
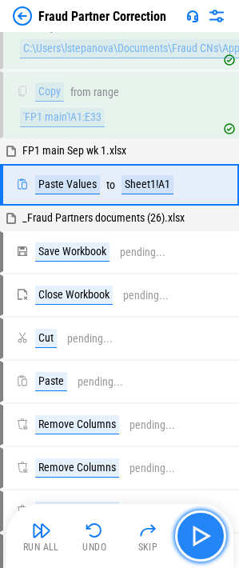
click at [175, 532] on button "button" at bounding box center [200, 536] width 51 height 51
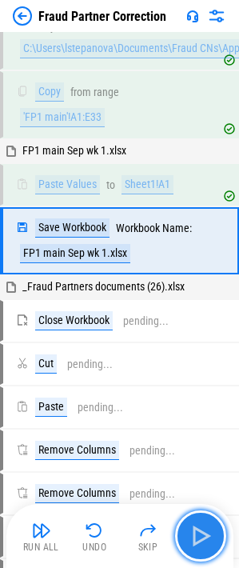
click at [175, 532] on button "button" at bounding box center [200, 536] width 51 height 51
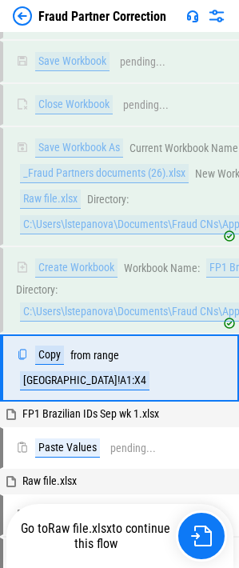
scroll to position [14553, 0]
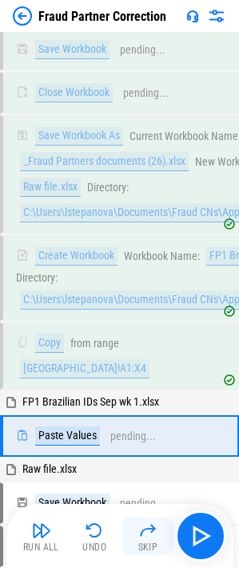
click at [171, 530] on button "Skip" at bounding box center [147, 536] width 51 height 38
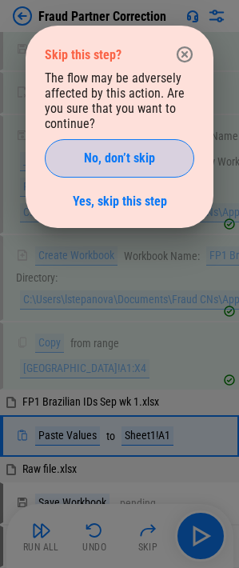
click at [131, 155] on span "No, don’t skip" at bounding box center [119, 158] width 71 height 13
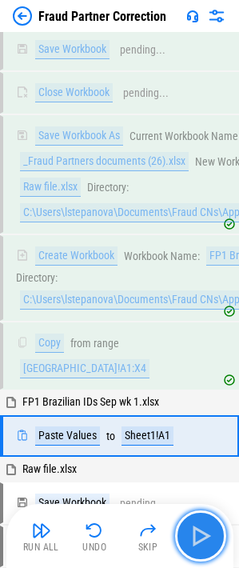
click at [215, 532] on button "button" at bounding box center [200, 536] width 51 height 51
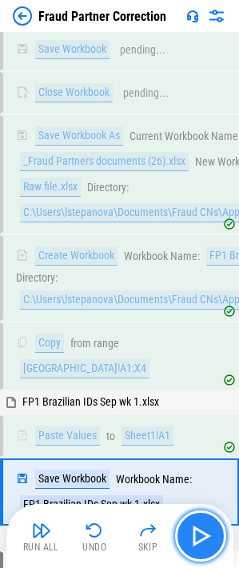
click at [215, 532] on button "button" at bounding box center [200, 536] width 51 height 51
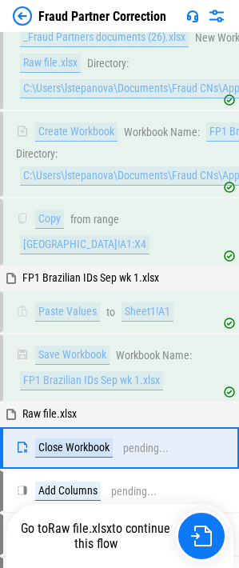
scroll to position [14756, 0]
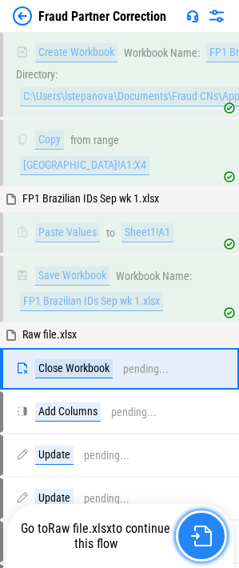
click at [215, 534] on button "button" at bounding box center [201, 536] width 51 height 51
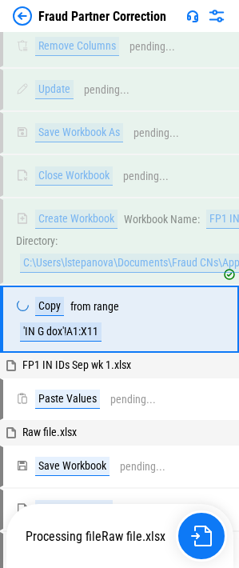
scroll to position [22870, 0]
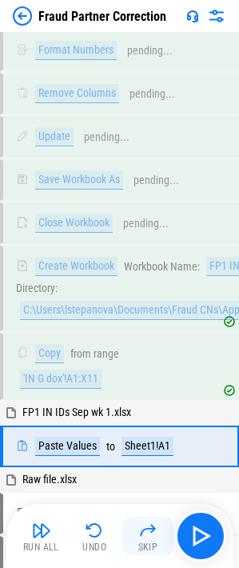
click at [164, 529] on button "Skip" at bounding box center [147, 536] width 51 height 38
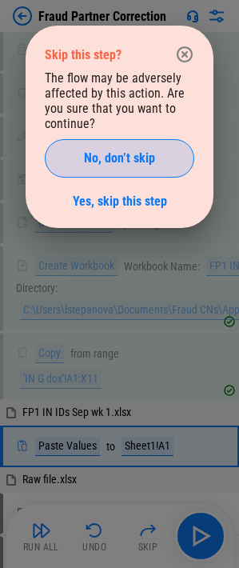
click at [143, 162] on span "No, don’t skip" at bounding box center [119, 158] width 71 height 13
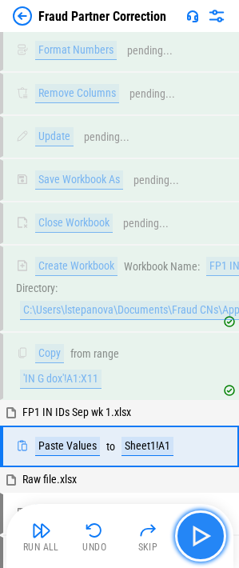
click at [205, 538] on img "button" at bounding box center [201, 537] width 26 height 26
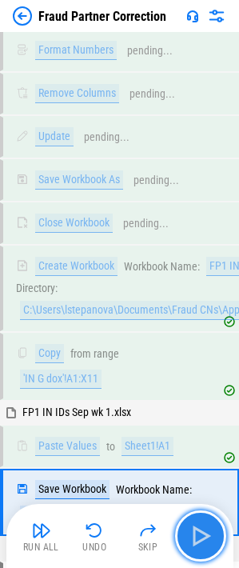
click at [205, 538] on img "button" at bounding box center [201, 537] width 26 height 26
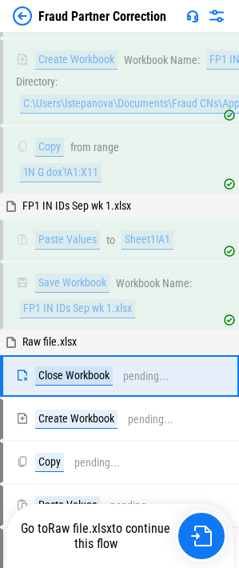
scroll to position [23087, 0]
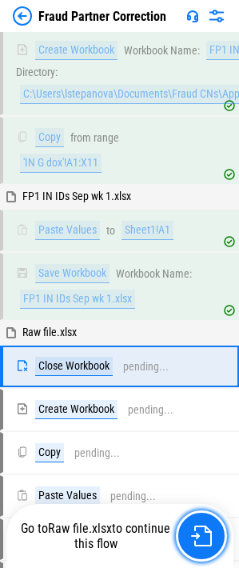
click at [205, 538] on img "button" at bounding box center [201, 536] width 21 height 21
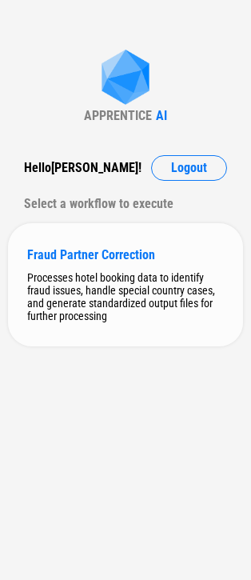
click at [113, 291] on div "Processes hotel booking data to identify fraud issues, handle special country c…" at bounding box center [125, 296] width 197 height 51
click at [79, 278] on div "Processes hotel booking data to identify fraud issues, handle special country c…" at bounding box center [125, 296] width 197 height 51
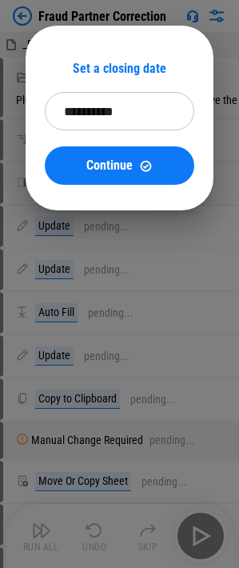
click at [97, 109] on input "**********" at bounding box center [114, 111] width 139 height 38
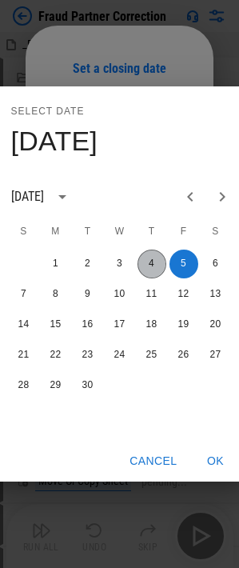
click at [145, 257] on button "4" at bounding box center [152, 264] width 29 height 29
type input "**********"
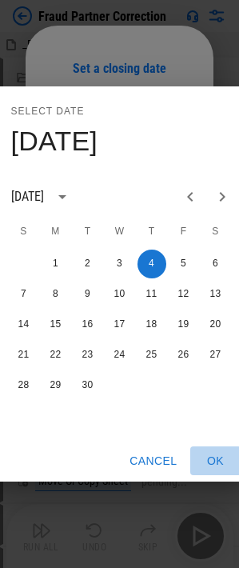
click at [209, 462] on button "OK" at bounding box center [216, 462] width 51 height 30
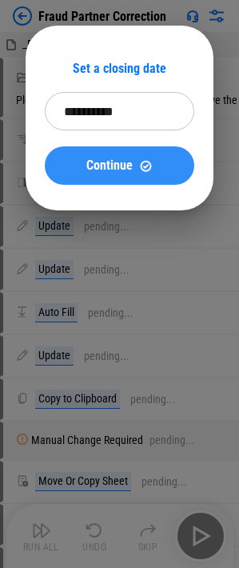
click at [108, 163] on span "Continue" at bounding box center [109, 165] width 46 height 13
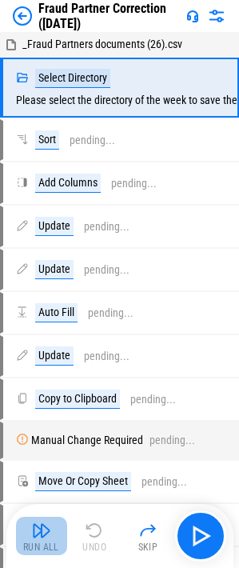
click at [42, 535] on img "button" at bounding box center [41, 530] width 19 height 19
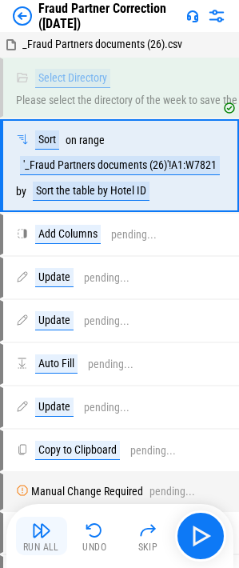
click at [47, 536] on img "button" at bounding box center [41, 530] width 19 height 19
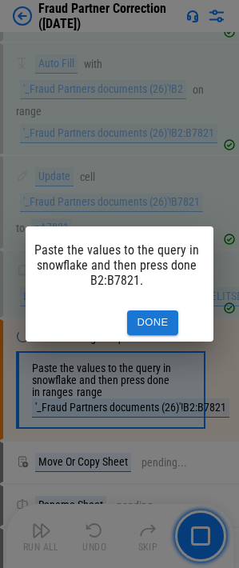
scroll to position [0, 33]
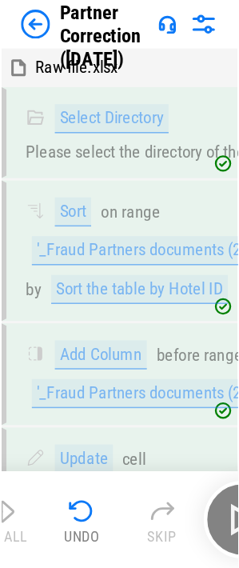
scroll to position [23247, 0]
